Goal: Transaction & Acquisition: Purchase product/service

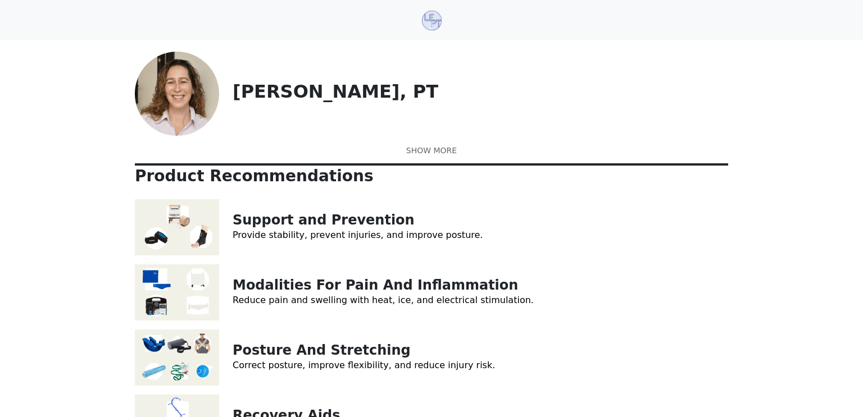
scroll to position [54, 0]
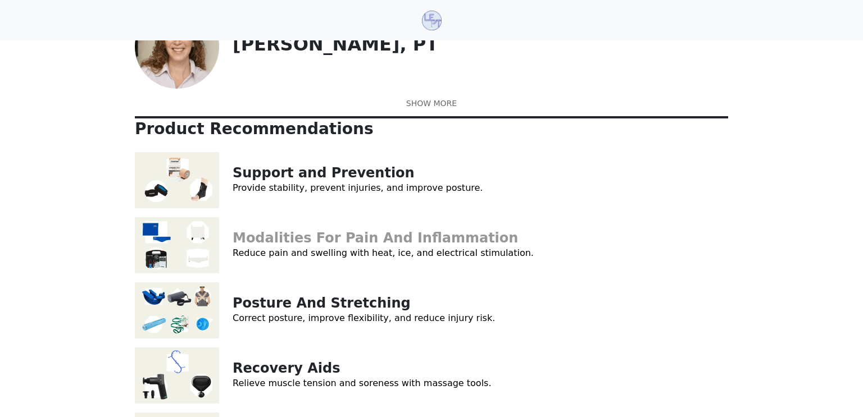
click at [354, 246] on link "Modalities For Pain And Inflammation" at bounding box center [375, 238] width 285 height 16
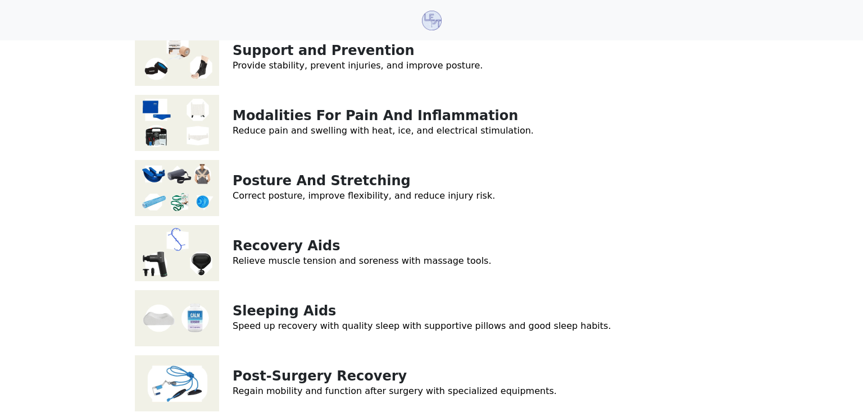
scroll to position [183, 0]
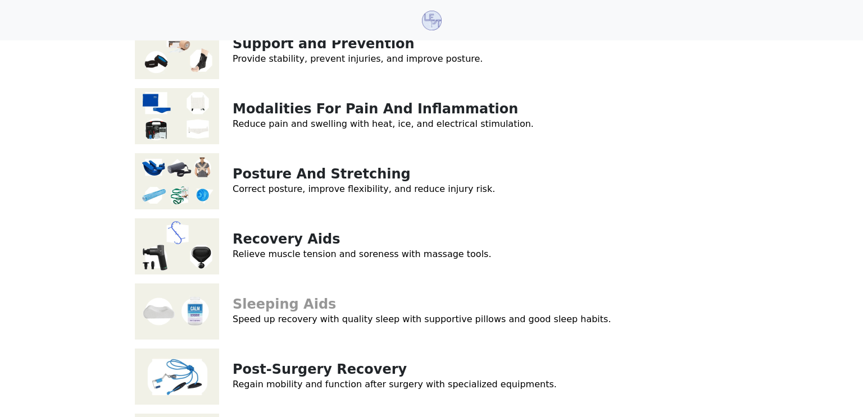
click at [295, 312] on link "Sleeping Aids" at bounding box center [284, 305] width 103 height 16
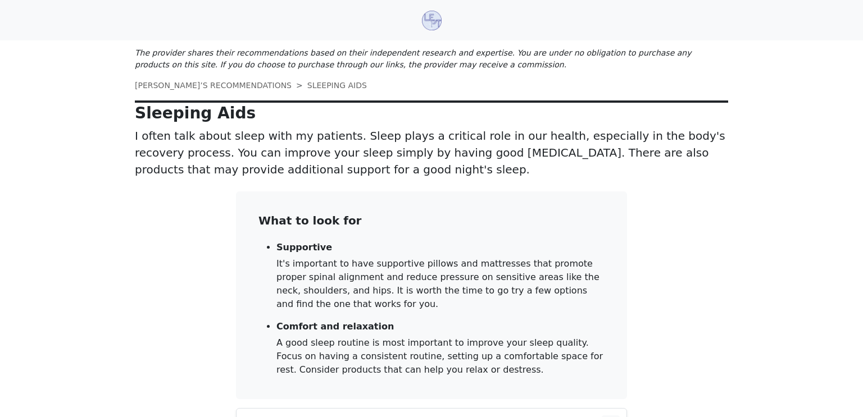
scroll to position [270, 0]
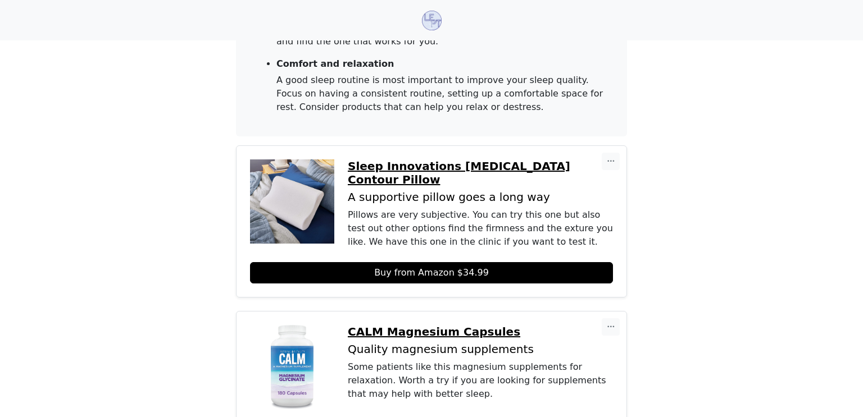
click at [480, 268] on link "Buy from Amazon $34.99" at bounding box center [431, 272] width 363 height 21
